Goal: Obtain resource: Download file/media

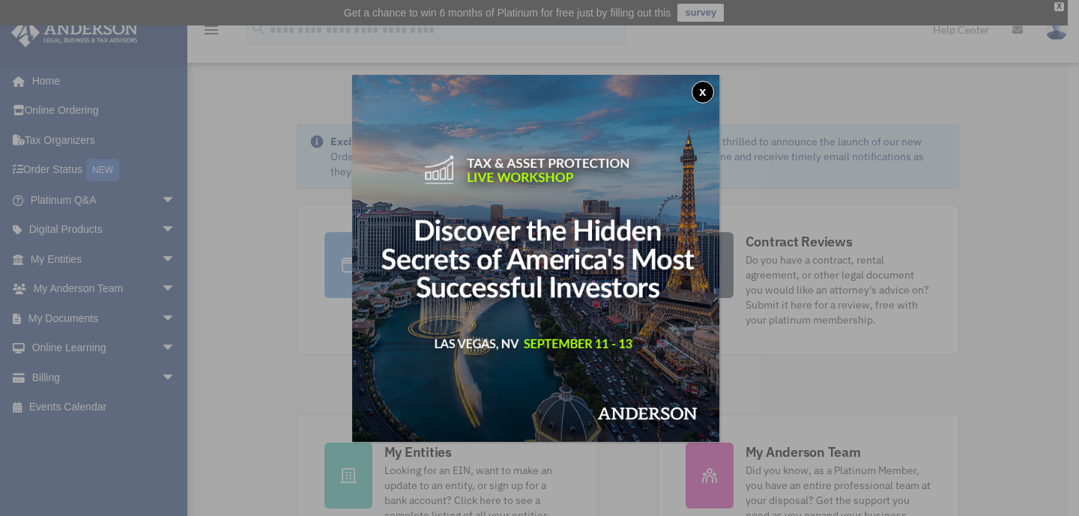
click at [711, 96] on button "x" at bounding box center [703, 92] width 22 height 22
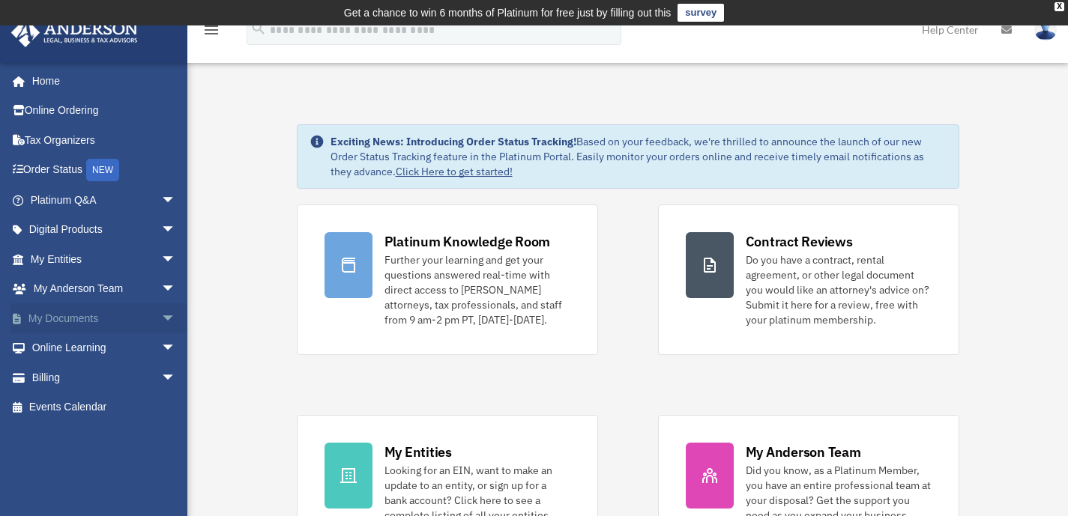
click at [77, 317] on link "My Documents arrow_drop_down" at bounding box center [104, 319] width 188 height 30
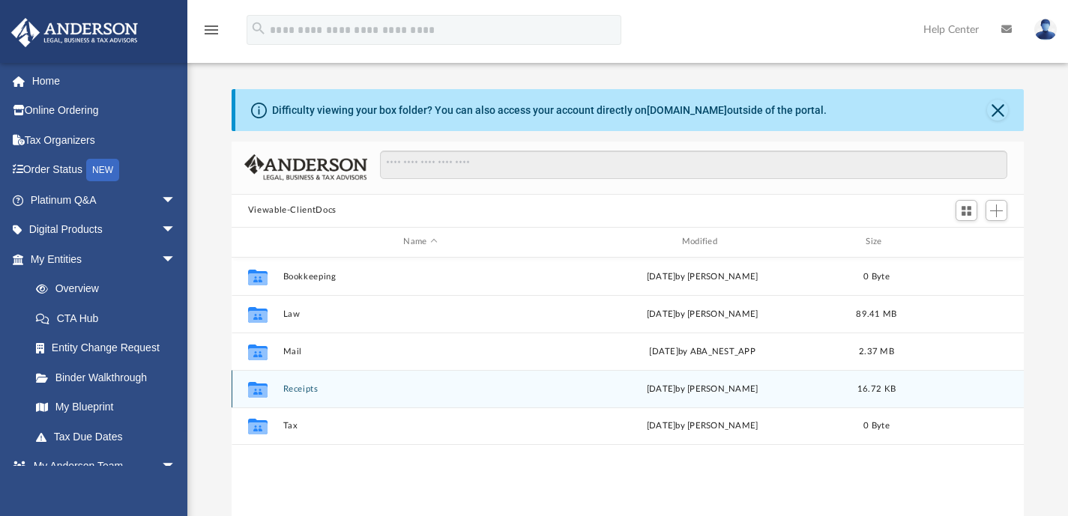
scroll to position [28, 0]
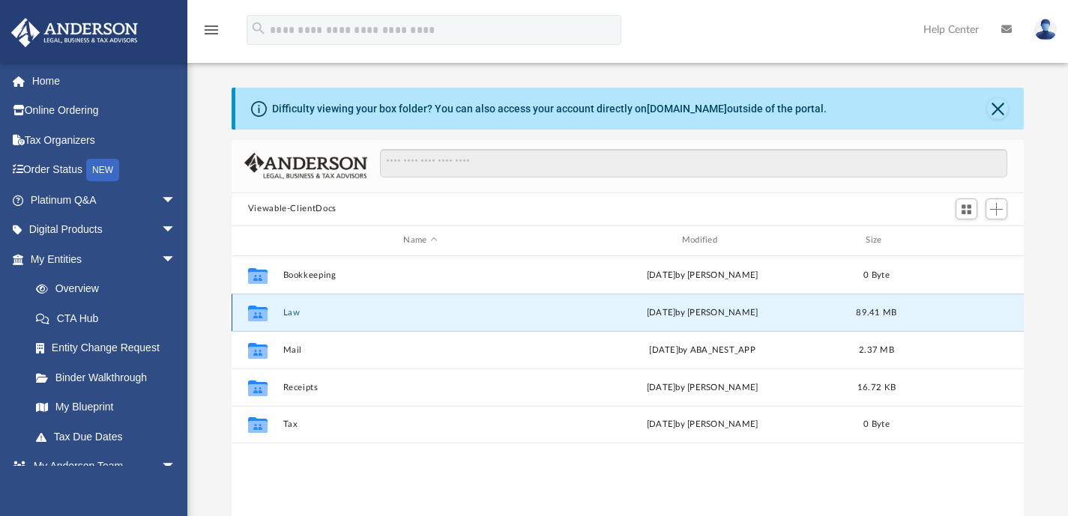
click at [290, 315] on button "Law" at bounding box center [420, 312] width 275 height 10
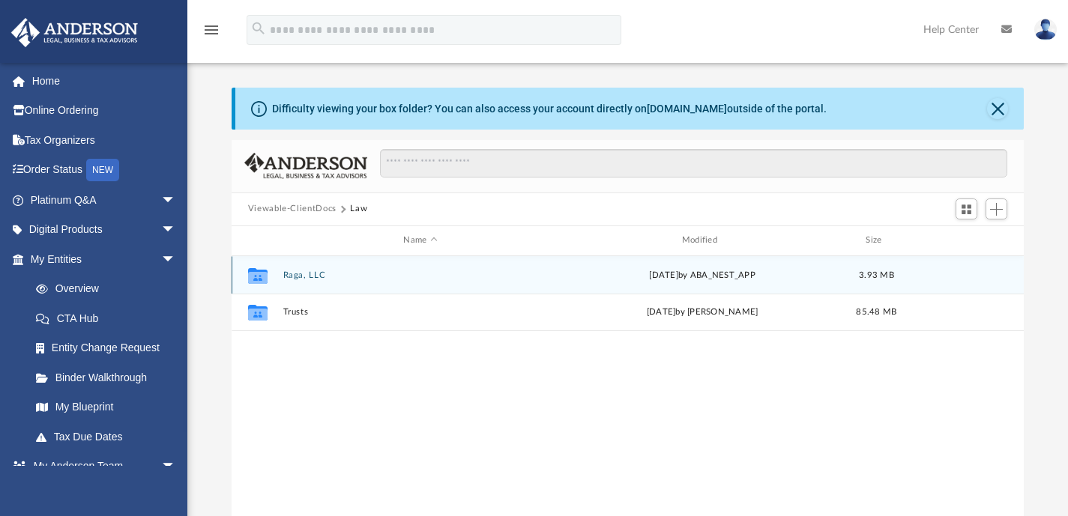
click at [315, 278] on button "Raga, LLC" at bounding box center [420, 275] width 275 height 10
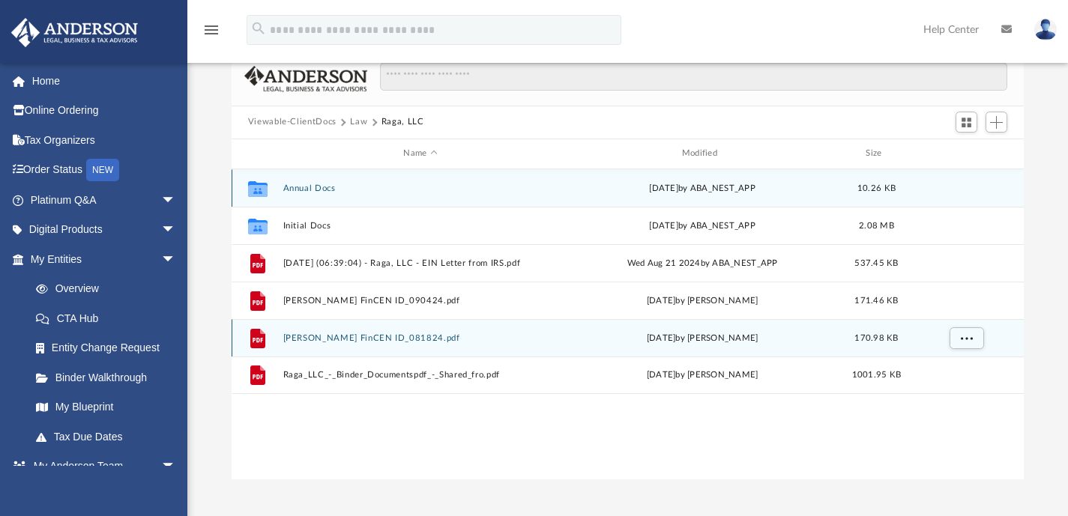
scroll to position [118, 0]
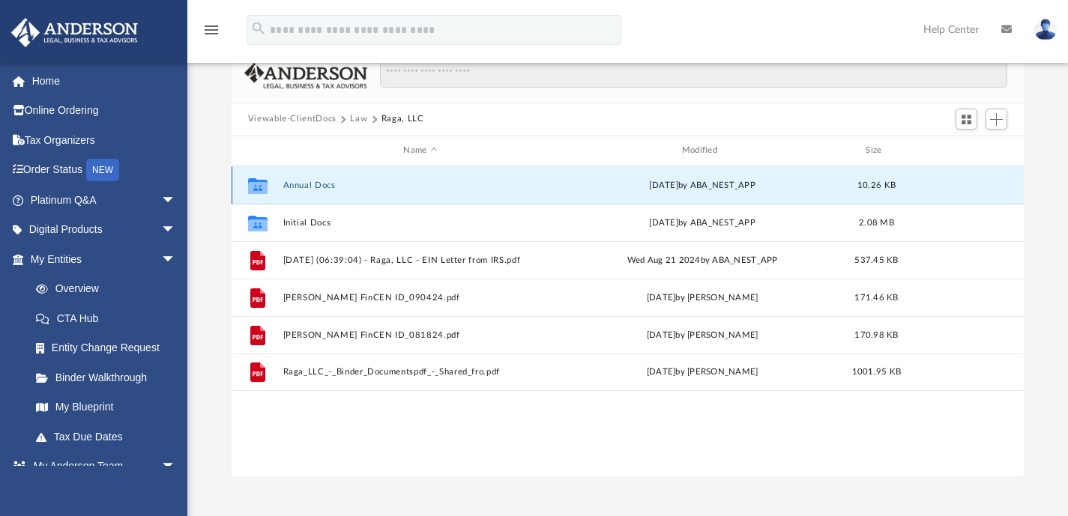
click at [313, 182] on button "Annual Docs" at bounding box center [420, 185] width 275 height 10
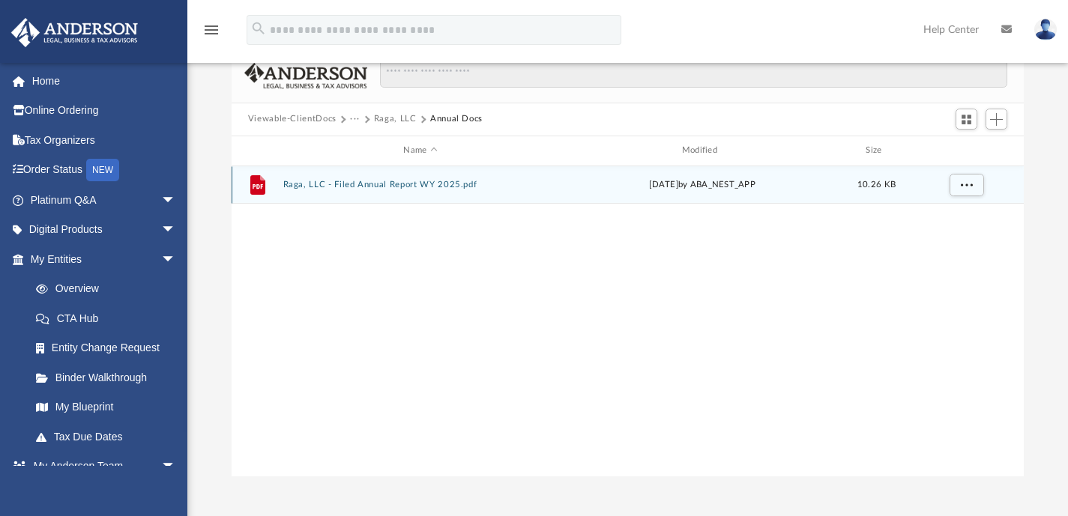
click at [385, 182] on button "Raga, LLC - Filed Annual Report WY 2025.pdf" at bounding box center [420, 185] width 275 height 10
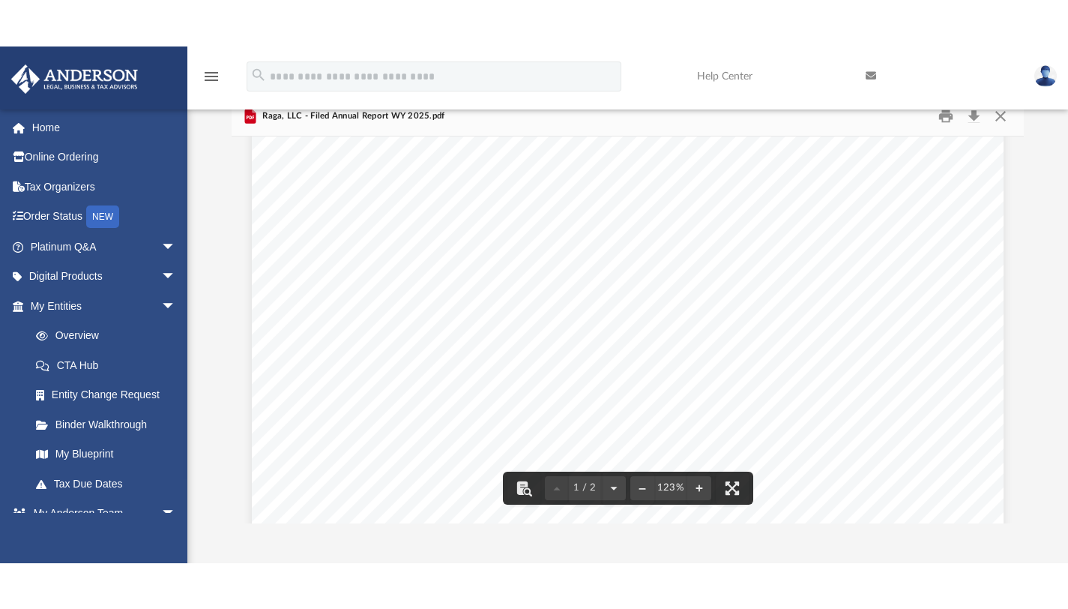
scroll to position [187, 0]
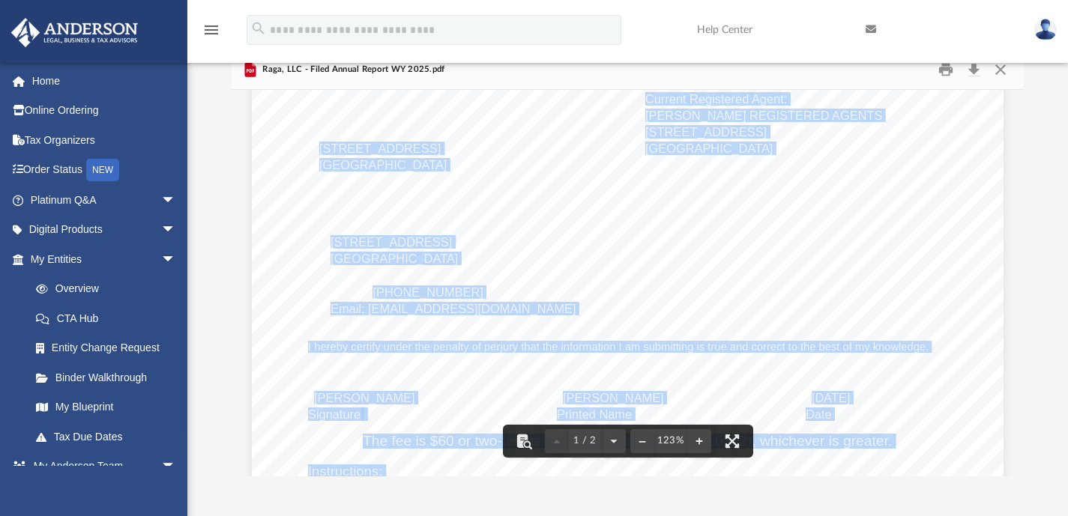
drag, startPoint x: 367, startPoint y: 295, endPoint x: 457, endPoint y: 295, distance: 90.0
click at [457, 295] on div "2025 Limited Liability Company Annual Report • Please review the current Regist…" at bounding box center [628, 400] width 752 height 973
click at [503, 281] on div "2025 Limited Liability Company Annual Report • Please review the current Regist…" at bounding box center [628, 400] width 752 height 973
click at [466, 284] on div "2025 Limited Liability Company Annual Report • Please review the current Regist…" at bounding box center [628, 400] width 752 height 973
click at [595, 208] on div "2025 Limited Liability Company Annual Report • Please review the current Regist…" at bounding box center [628, 400] width 752 height 973
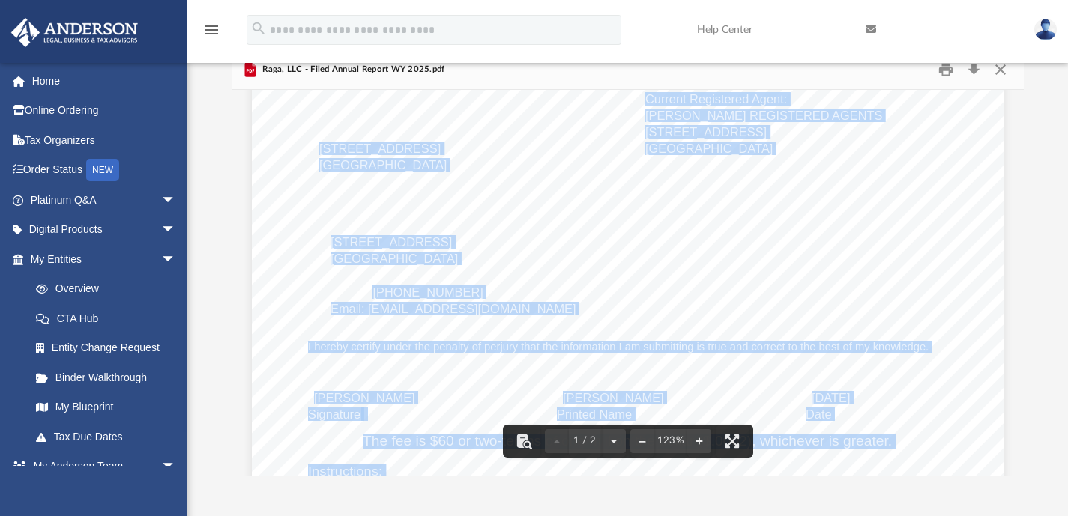
click at [460, 310] on span "Email: ra@andersonadvisors.com" at bounding box center [454, 309] width 246 height 12
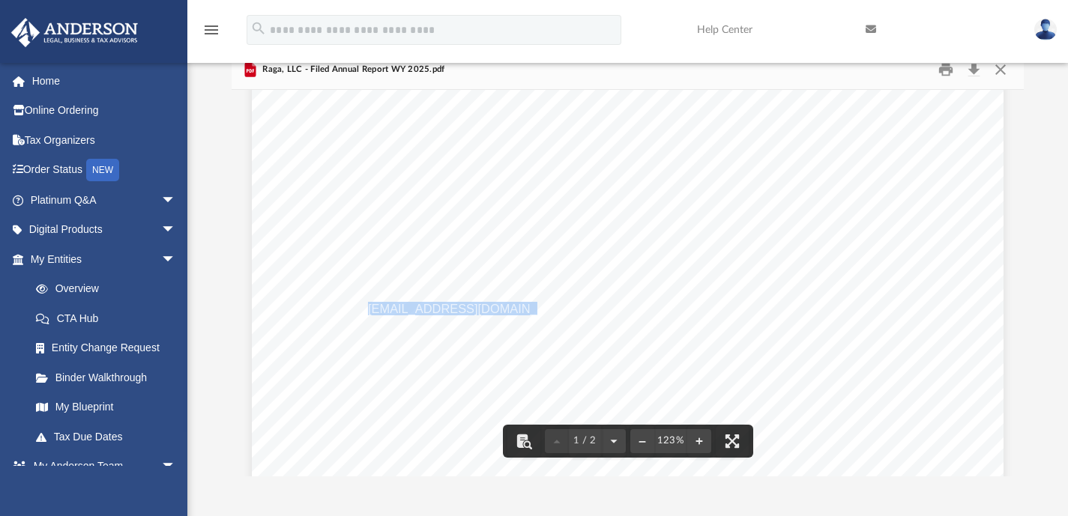
drag, startPoint x: 363, startPoint y: 312, endPoint x: 509, endPoint y: 313, distance: 146.2
click at [509, 313] on span "Email: ra@andersonadvisors.com" at bounding box center [454, 309] width 246 height 12
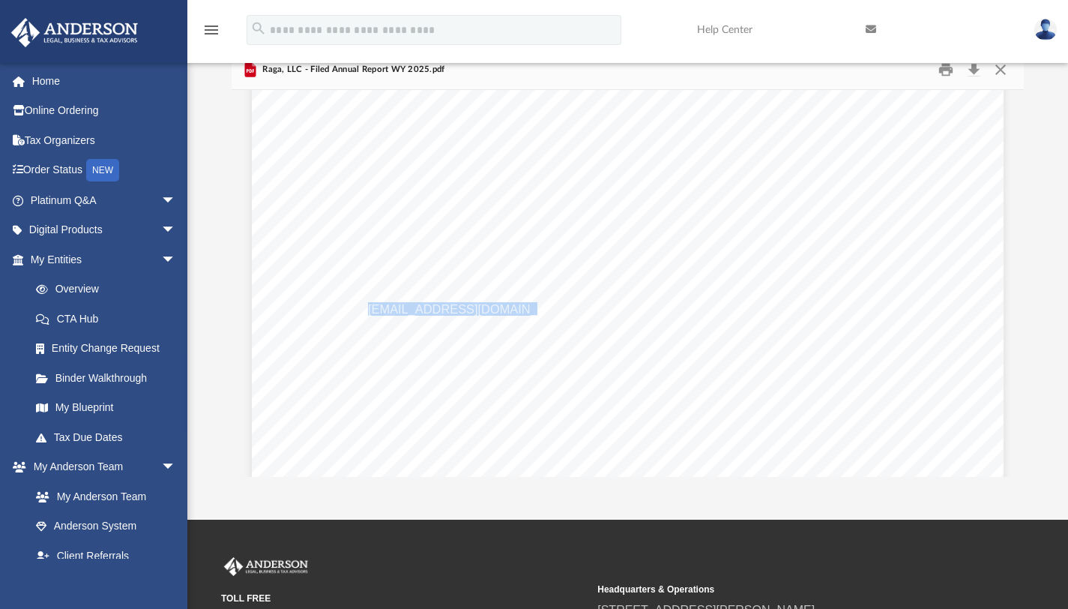
scroll to position [0, 0]
